Goal: Transaction & Acquisition: Purchase product/service

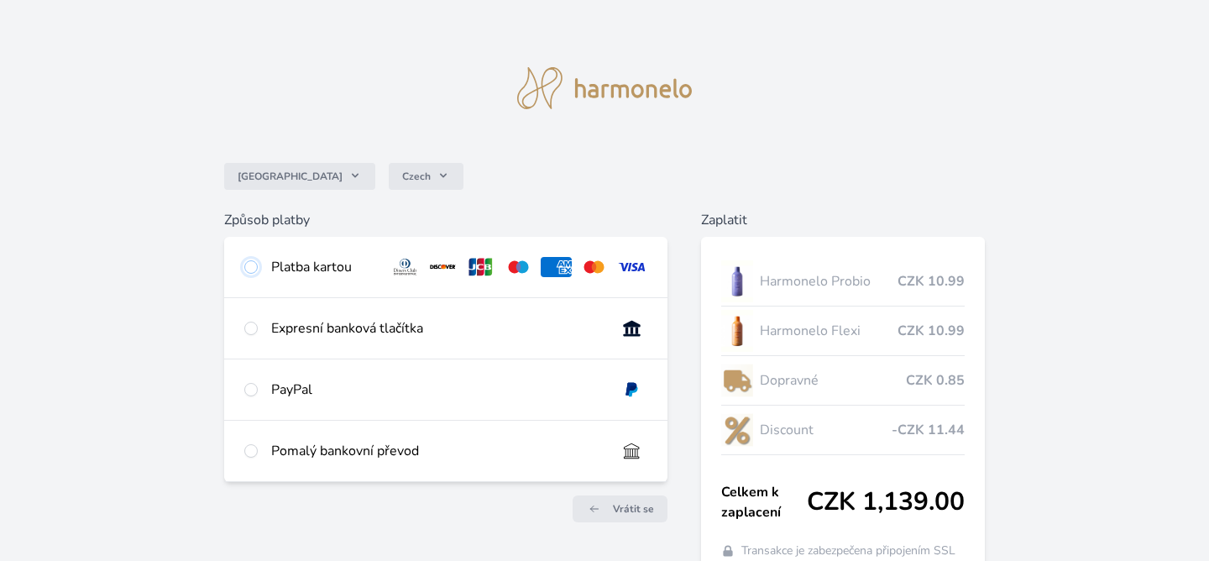
click at [249, 270] on input "radio" at bounding box center [250, 266] width 13 height 13
radio input "true"
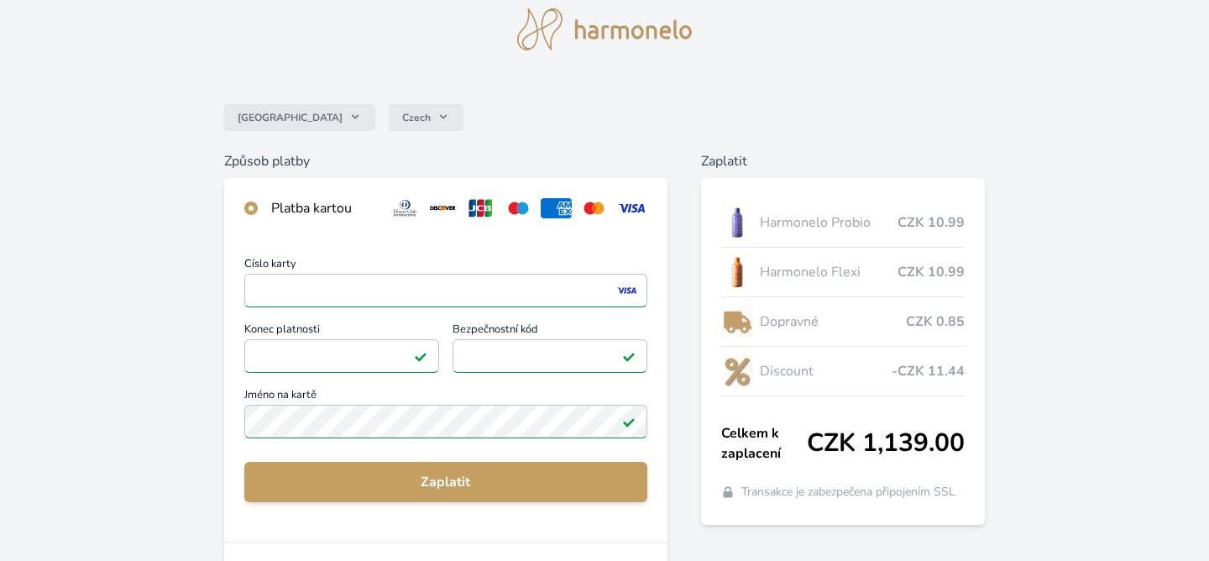
scroll to position [128, 0]
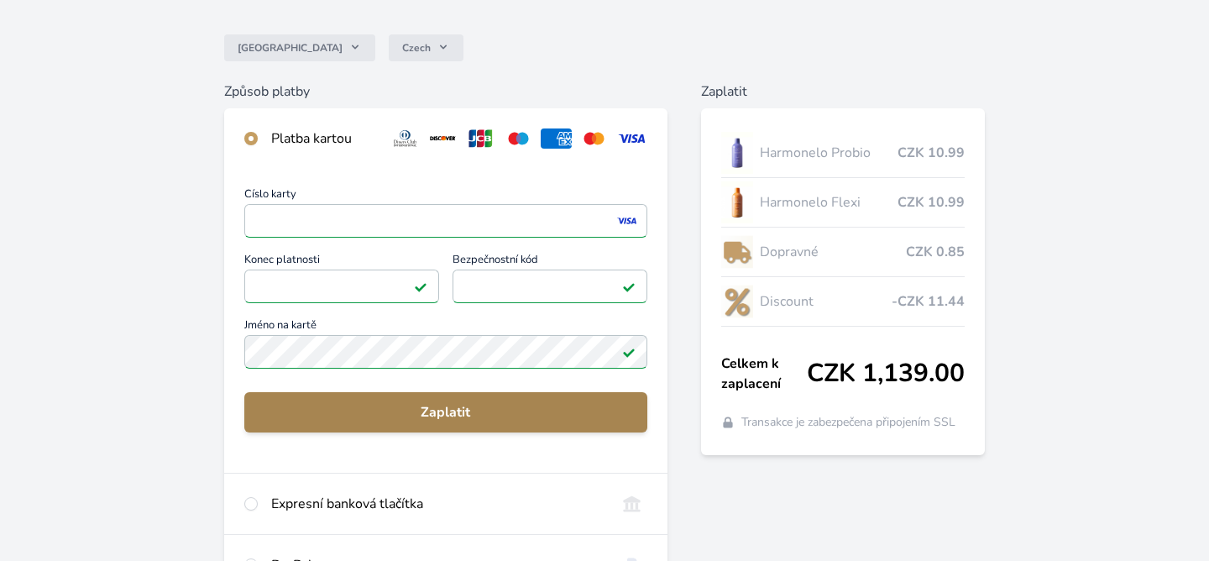
click at [449, 411] on span "Zaplatit" at bounding box center [446, 412] width 376 height 20
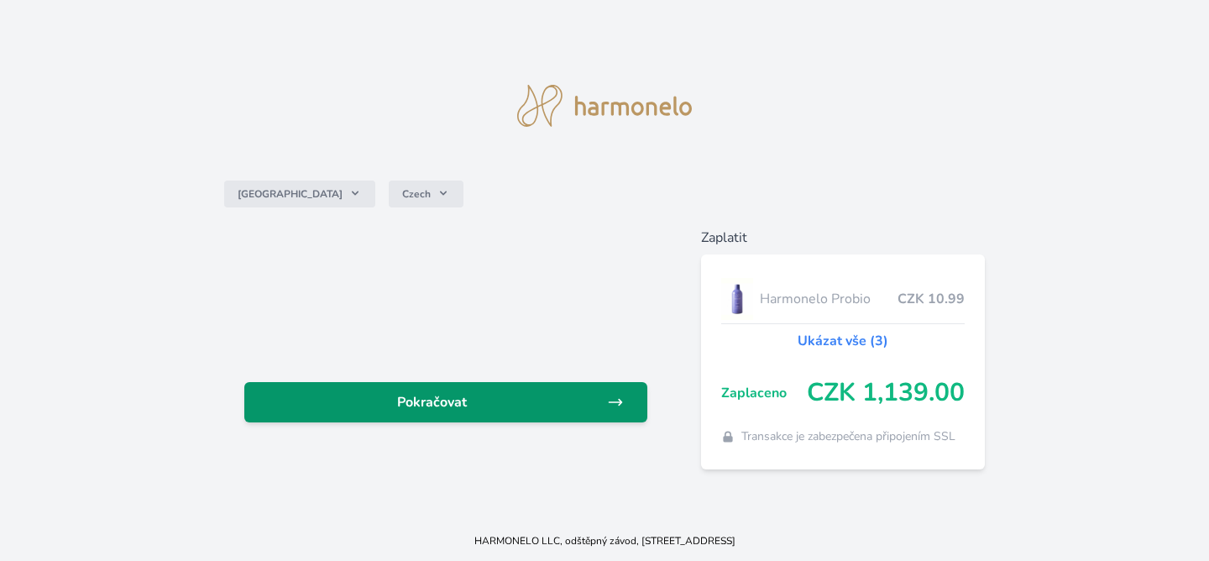
click at [468, 396] on span "Pokračovat" at bounding box center [432, 402] width 349 height 20
